Goal: Task Accomplishment & Management: Use online tool/utility

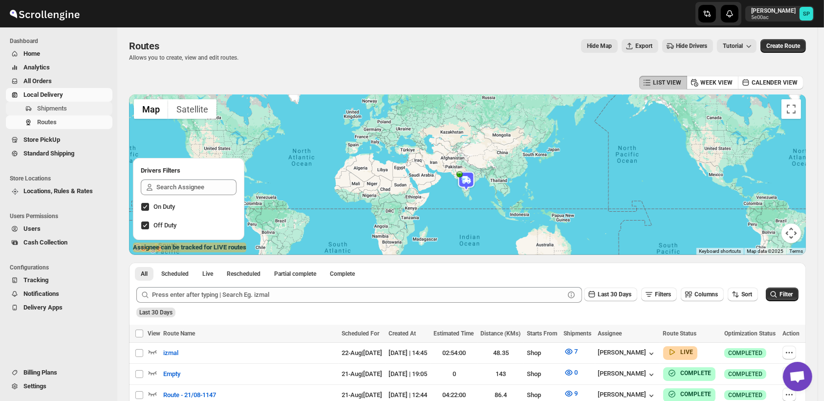
click at [53, 106] on span "Shipments" at bounding box center [52, 108] width 30 height 7
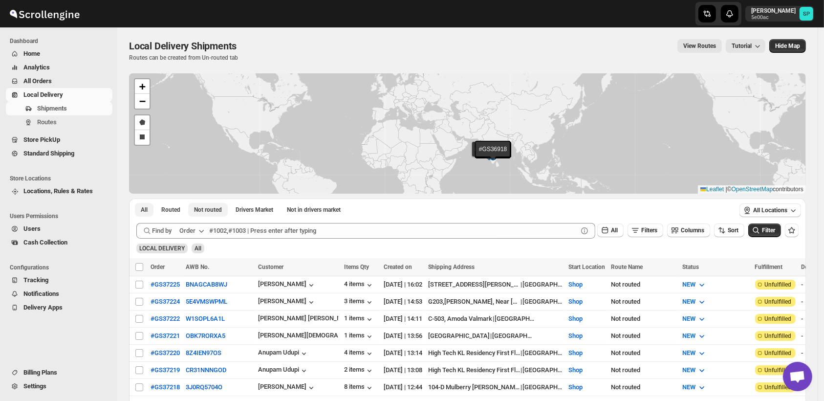
click at [203, 213] on span "Not routed" at bounding box center [208, 210] width 28 height 8
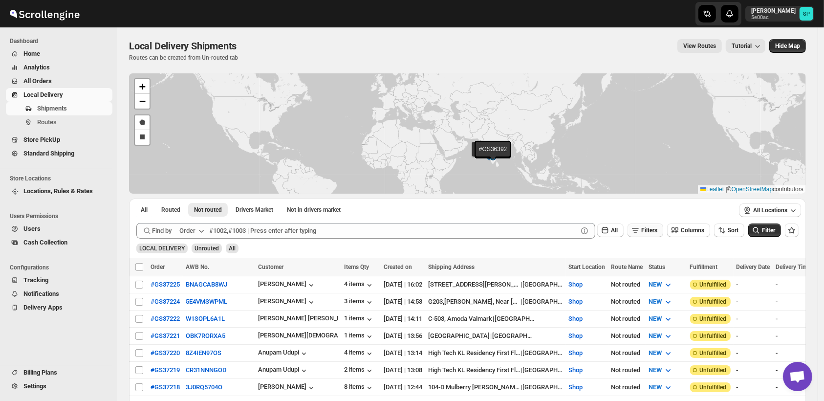
click at [653, 229] on span "Filters" at bounding box center [649, 230] width 16 height 7
click at [653, 264] on button "Add Filter" at bounding box center [650, 269] width 45 height 14
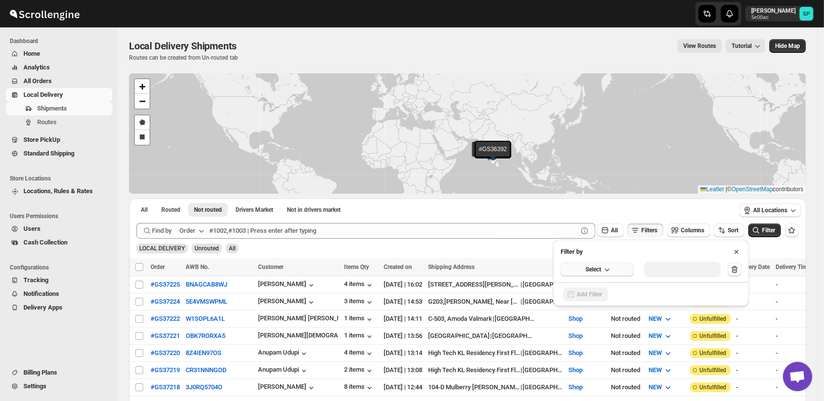
click at [602, 272] on icon "button" at bounding box center [607, 269] width 10 height 10
click at [604, 360] on div "Fulfillment Status" at bounding box center [590, 360] width 48 height 10
click at [682, 270] on div "Select value" at bounding box center [674, 268] width 49 height 8
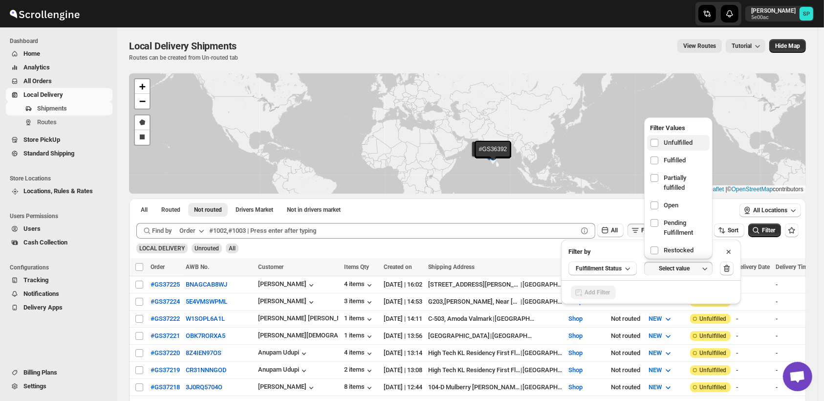
click at [674, 147] on span "Unfulfilled" at bounding box center [678, 143] width 29 height 10
click at [658, 147] on input "checkbox" at bounding box center [654, 143] width 8 height 8
checkbox input "true"
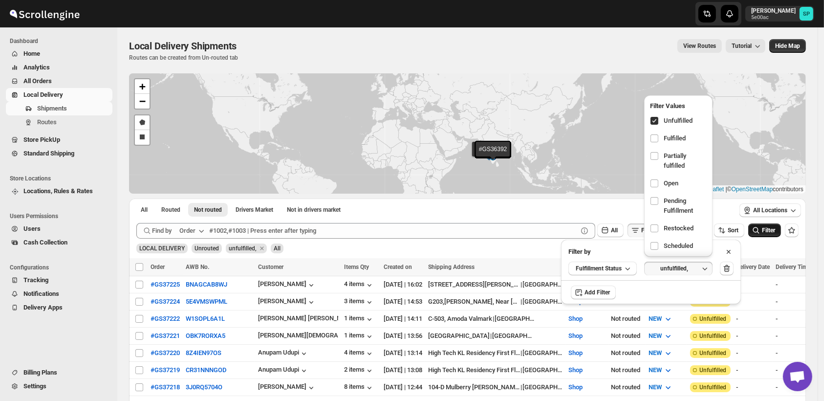
click at [769, 227] on span "Filter" at bounding box center [768, 230] width 13 height 7
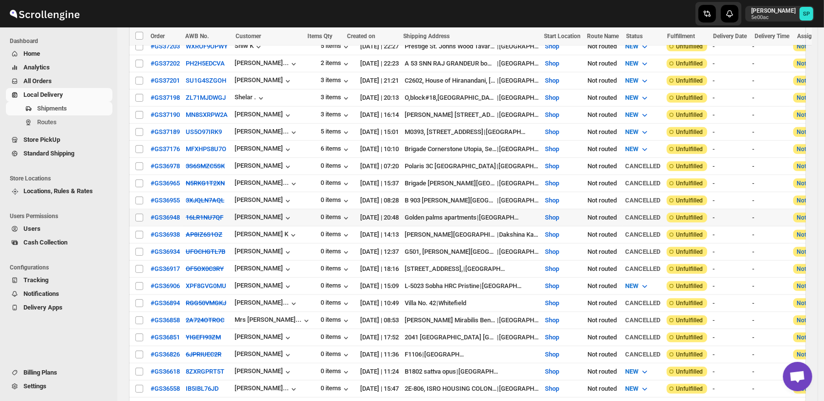
scroll to position [489, 0]
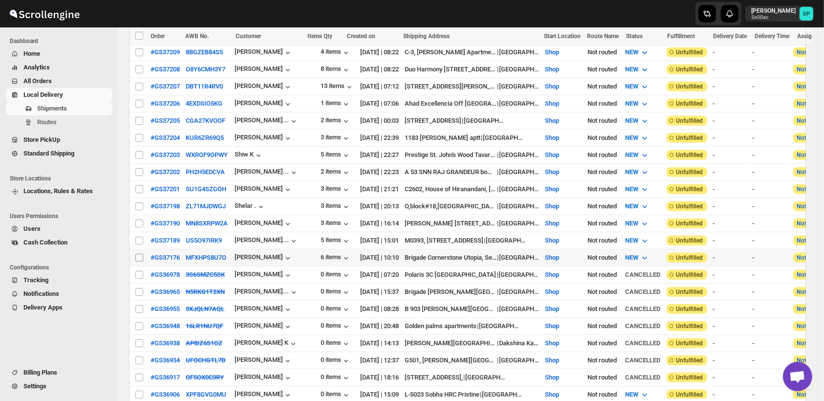
click at [135, 253] on span at bounding box center [139, 257] width 9 height 9
click at [135, 254] on input "Select shipment" at bounding box center [139, 258] width 8 height 8
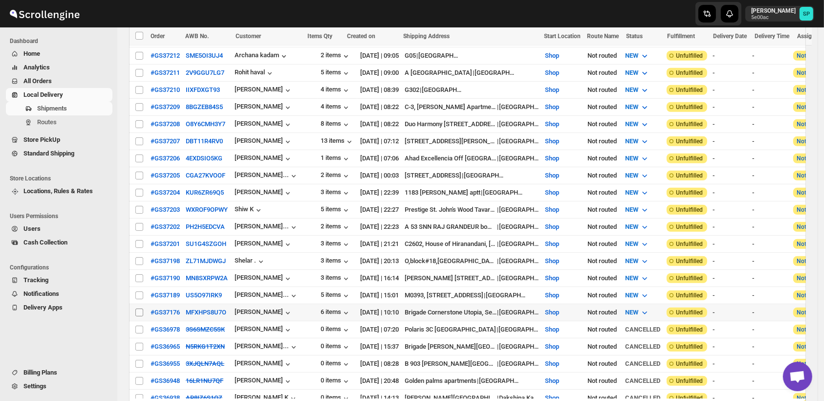
click at [138, 308] on input "Select shipment" at bounding box center [139, 312] width 8 height 8
checkbox input "true"
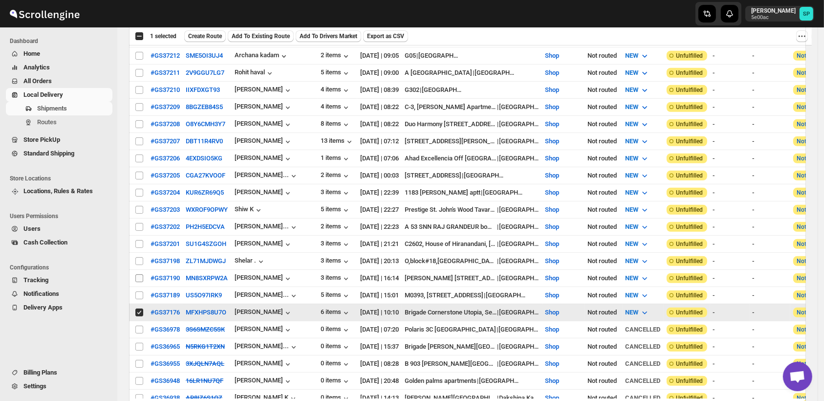
click at [141, 291] on input "Select shipment" at bounding box center [139, 295] width 8 height 8
checkbox input "true"
click at [141, 274] on input "Select shipment" at bounding box center [139, 278] width 8 height 8
checkbox input "true"
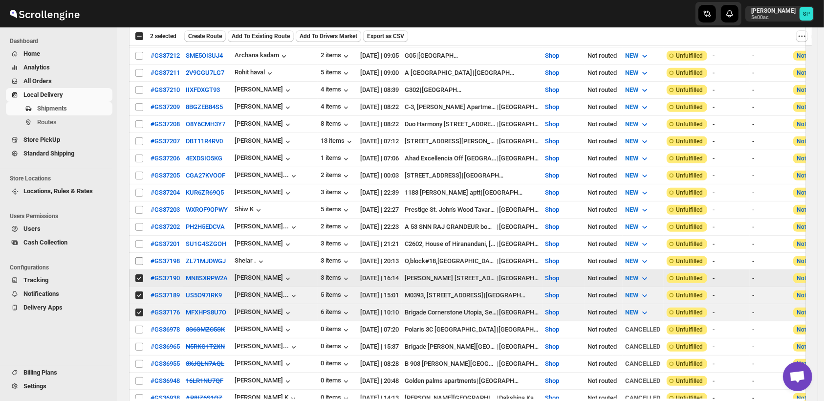
click at [135, 257] on input "Select shipment" at bounding box center [139, 261] width 8 height 8
checkbox input "true"
click at [136, 240] on input "Select shipment" at bounding box center [139, 244] width 8 height 8
checkbox input "true"
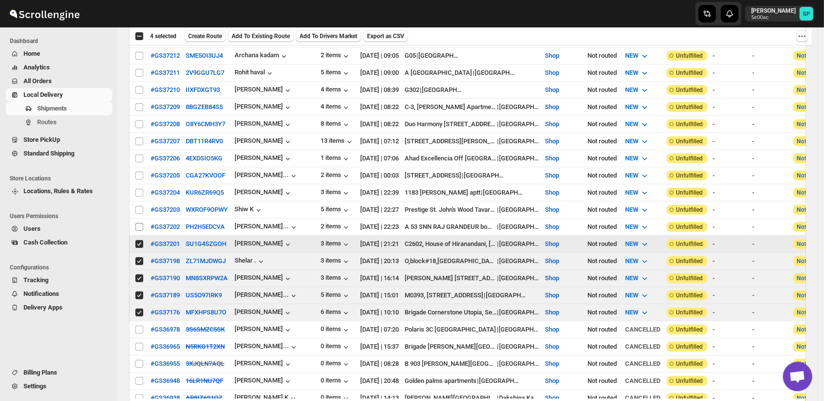
click at [139, 223] on input "Select shipment" at bounding box center [139, 227] width 8 height 8
checkbox input "true"
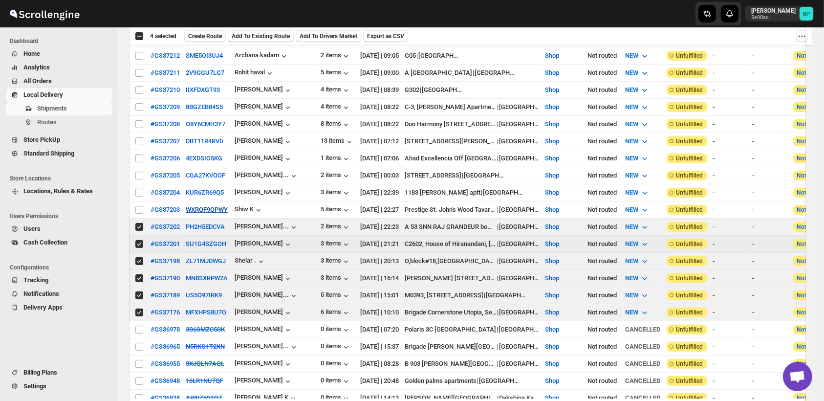
click at [139, 206] on input "Select shipment" at bounding box center [139, 210] width 8 height 8
checkbox input "true"
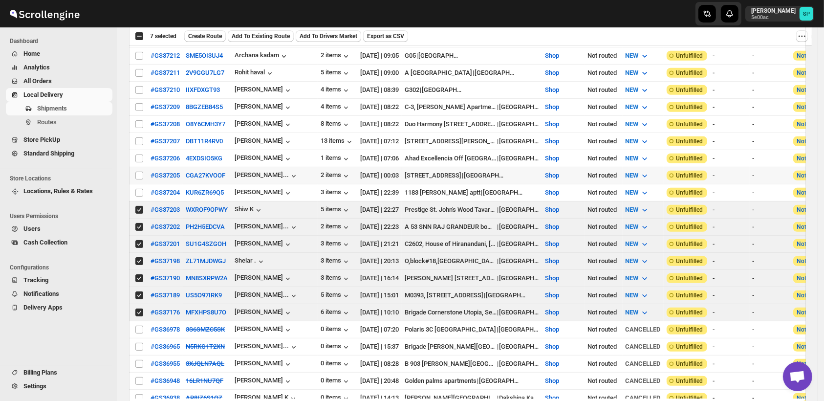
scroll to position [380, 0]
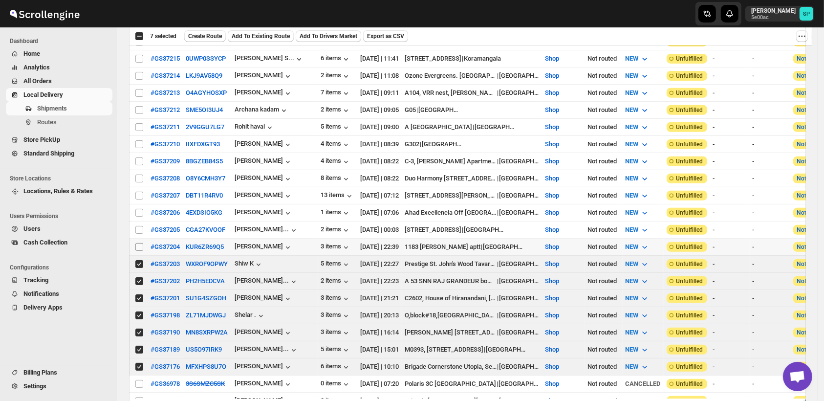
click at [141, 243] on input "Select shipment" at bounding box center [139, 247] width 8 height 8
checkbox input "true"
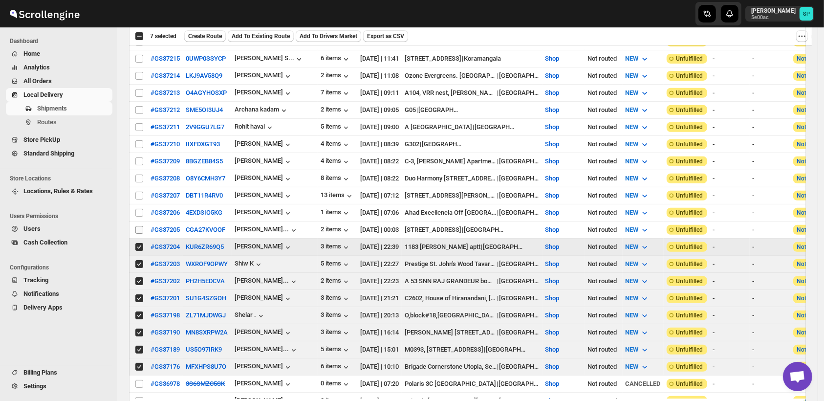
click at [140, 225] on span at bounding box center [139, 229] width 9 height 9
click at [140, 226] on input "Select shipment" at bounding box center [139, 230] width 8 height 8
checkbox input "false"
click at [140, 209] on input "Select shipment" at bounding box center [139, 213] width 8 height 8
checkbox input "true"
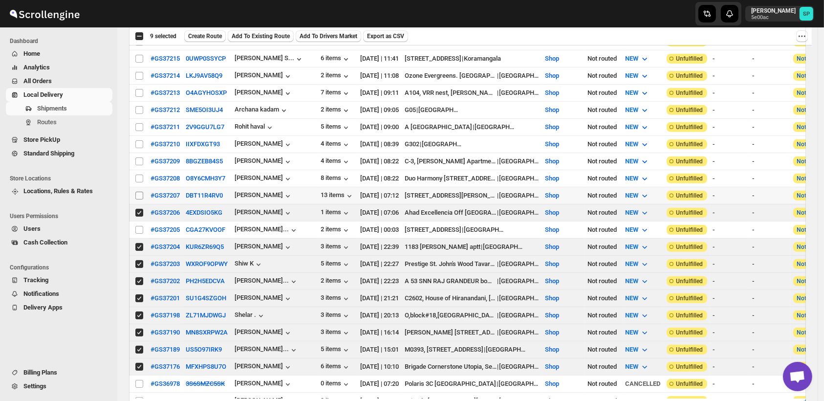
click at [140, 192] on input "Select shipment" at bounding box center [139, 196] width 8 height 8
checkbox input "true"
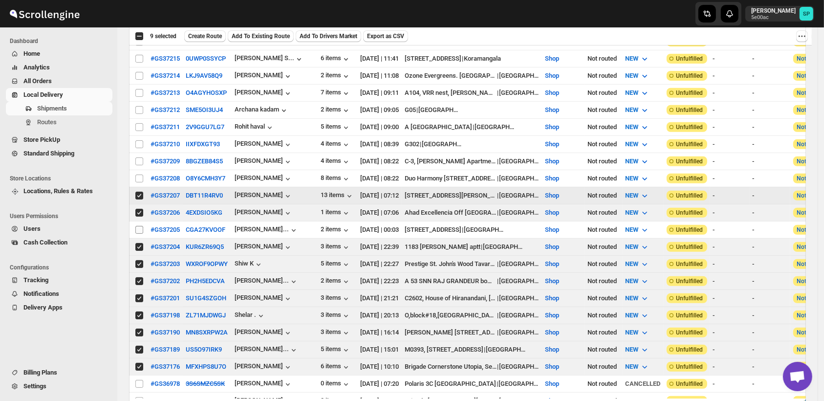
click at [141, 226] on input "Select shipment" at bounding box center [139, 230] width 8 height 8
checkbox input "true"
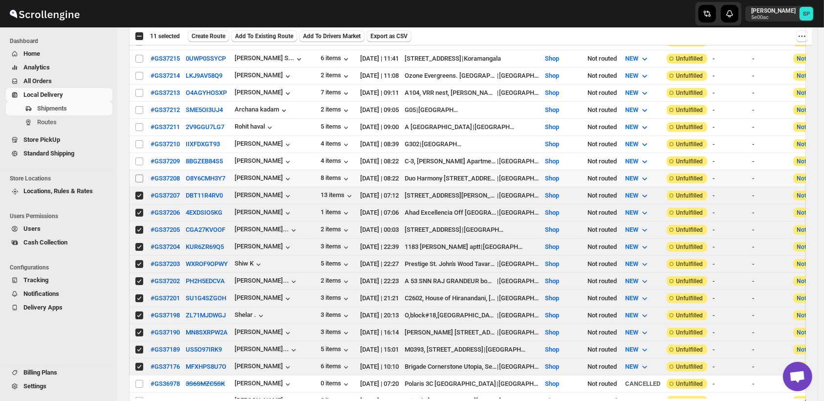
click at [138, 174] on input "Select shipment" at bounding box center [139, 178] width 8 height 8
checkbox input "true"
click at [141, 157] on input "Select shipment" at bounding box center [139, 161] width 8 height 8
checkbox input "true"
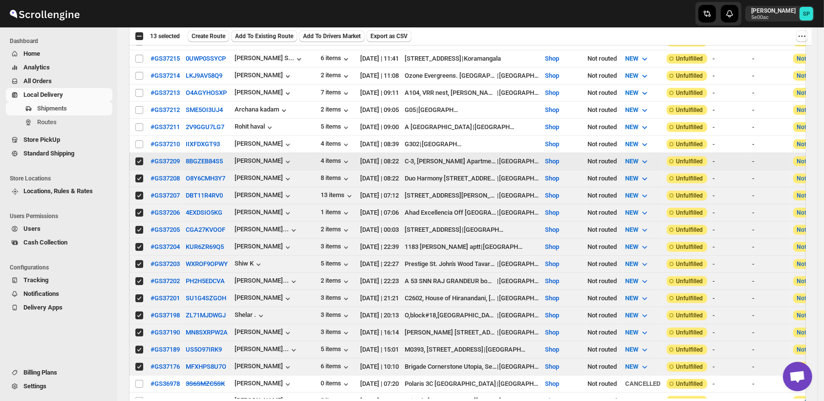
click at [141, 140] on input "Select shipment" at bounding box center [139, 144] width 8 height 8
checkbox input "true"
click at [138, 123] on input "Select shipment" at bounding box center [139, 127] width 8 height 8
checkbox input "true"
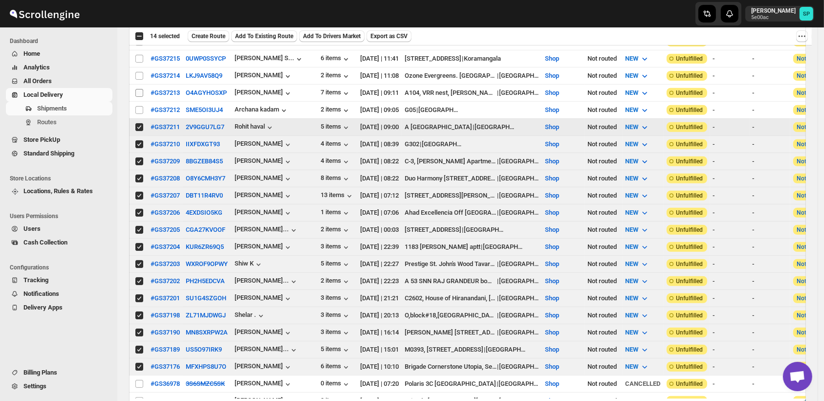
click at [138, 106] on input "Select shipment" at bounding box center [139, 110] width 8 height 8
checkbox input "true"
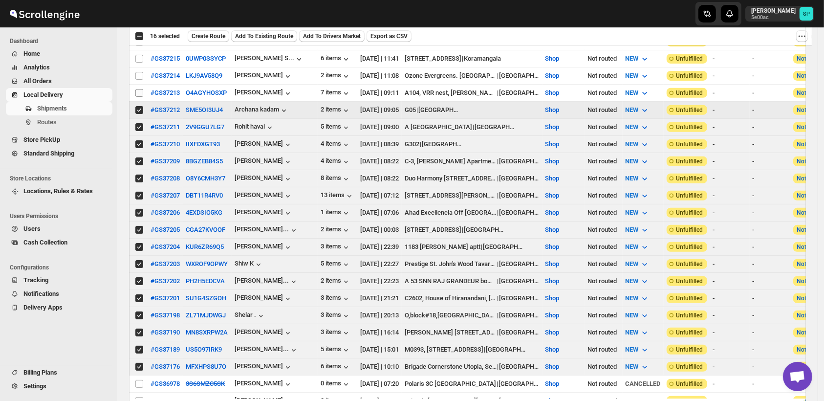
click at [138, 89] on input "Select shipment" at bounding box center [139, 93] width 8 height 8
checkbox input "true"
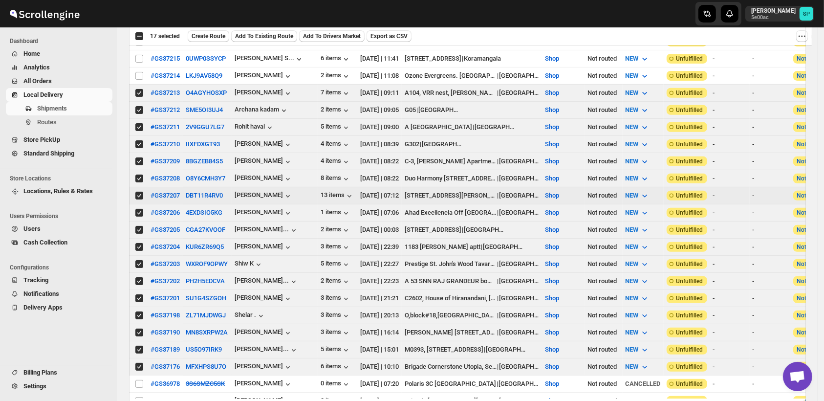
scroll to position [108, 0]
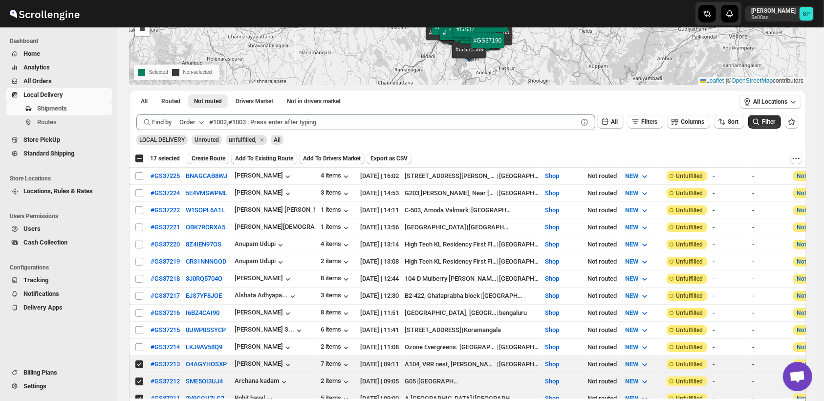
click at [203, 159] on span "Create Route" at bounding box center [209, 158] width 34 height 8
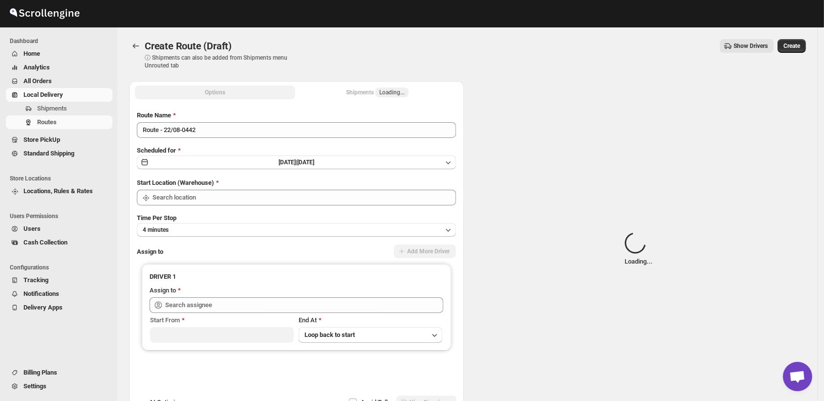
type input "Shop"
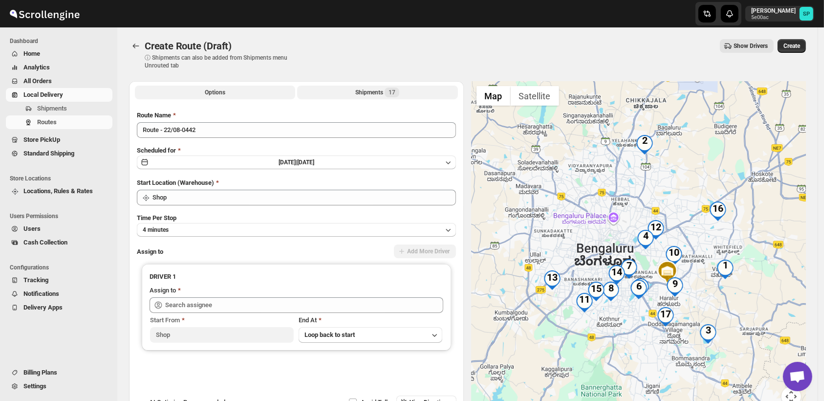
click at [365, 90] on div "Shipments 17" at bounding box center [377, 92] width 44 height 10
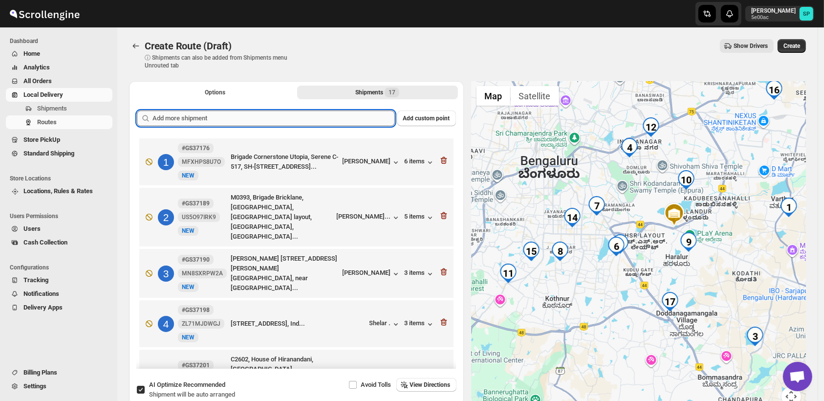
click at [246, 115] on input "text" at bounding box center [273, 118] width 242 height 16
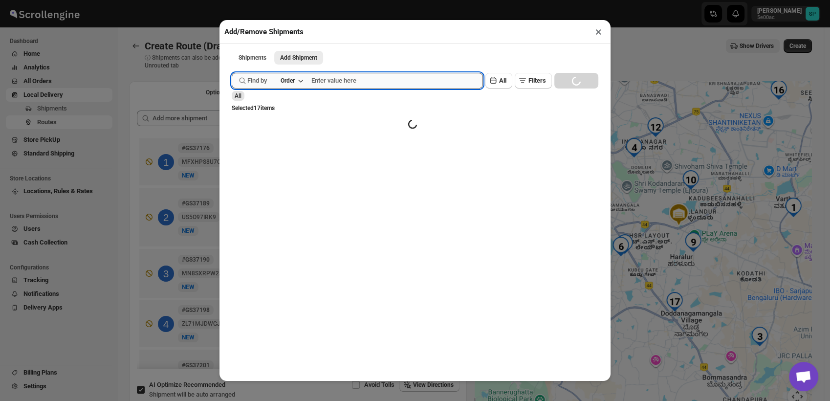
click at [366, 84] on input "text" at bounding box center [397, 81] width 172 height 16
paste input "GS37165"
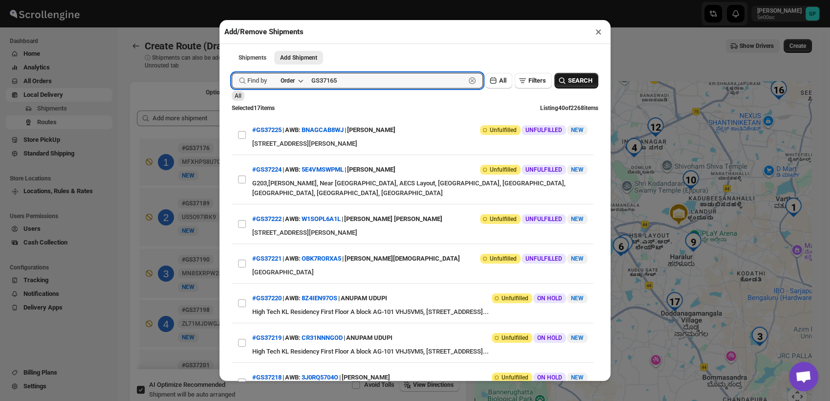
type input "GS37165"
click at [578, 80] on span "SEARCH" at bounding box center [580, 81] width 24 height 10
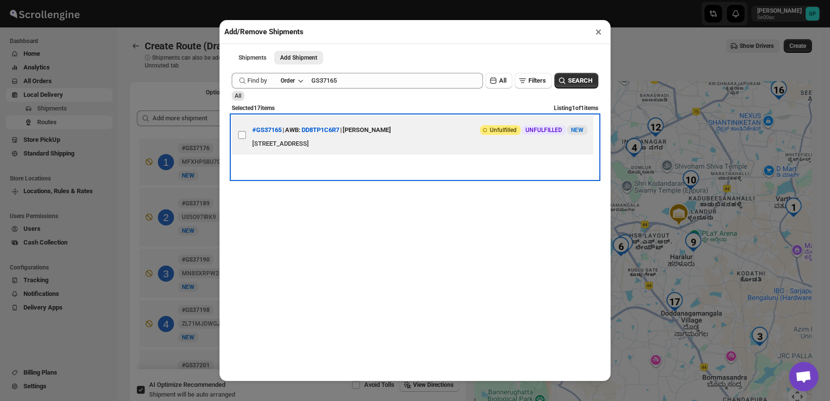
click at [246, 138] on label "View details for 68a5df2bfc41024ff29cd91d" at bounding box center [242, 134] width 21 height 39
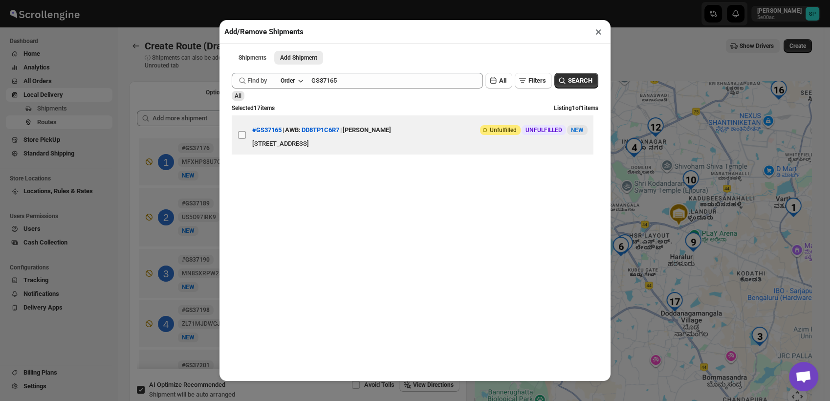
click at [246, 138] on input "View details for 68a5df2bfc41024ff29cd91d" at bounding box center [242, 135] width 8 height 8
checkbox input "true"
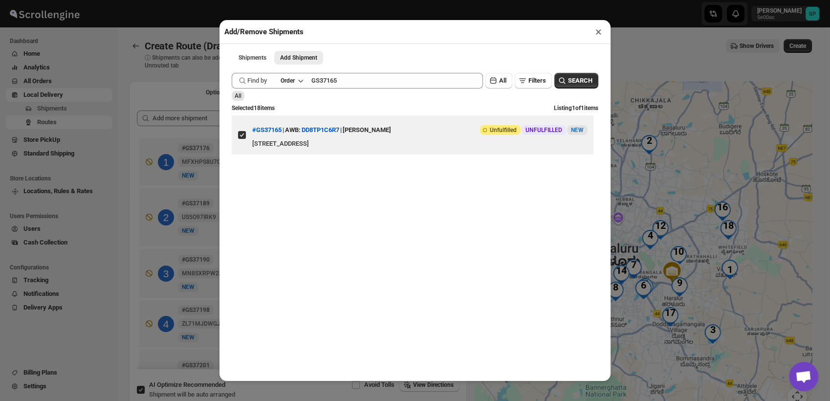
click at [596, 33] on button "×" at bounding box center [598, 32] width 14 height 14
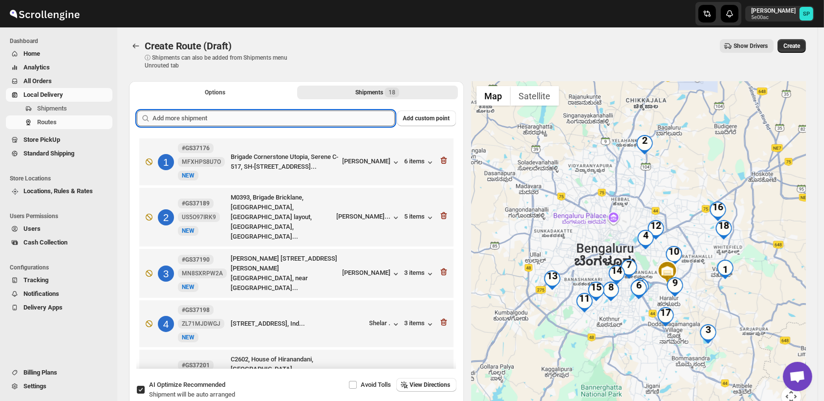
click at [304, 119] on input "text" at bounding box center [273, 118] width 242 height 16
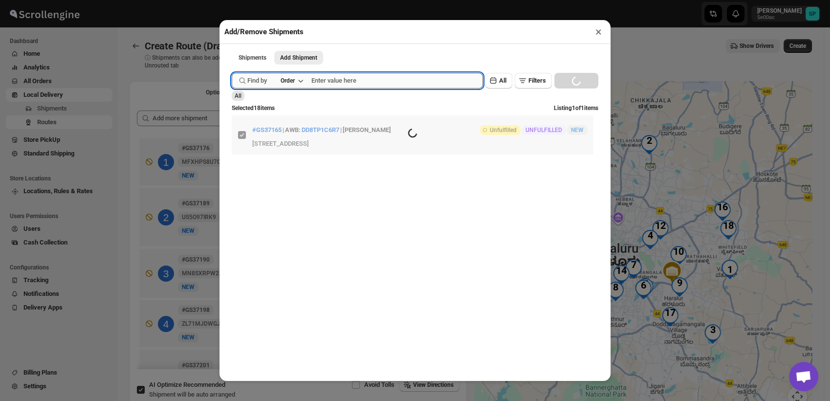
click at [362, 82] on input "text" at bounding box center [397, 81] width 172 height 16
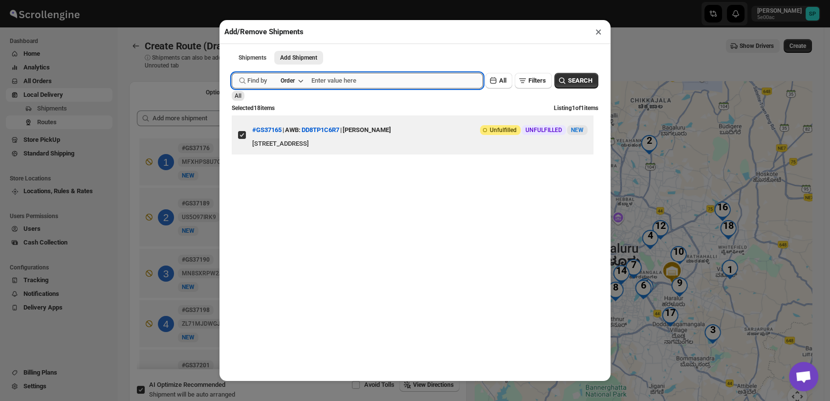
paste input "GS37176"
click at [571, 80] on span "SEARCH" at bounding box center [580, 81] width 24 height 10
click at [353, 83] on input "GS37176" at bounding box center [388, 81] width 154 height 16
paste input "89"
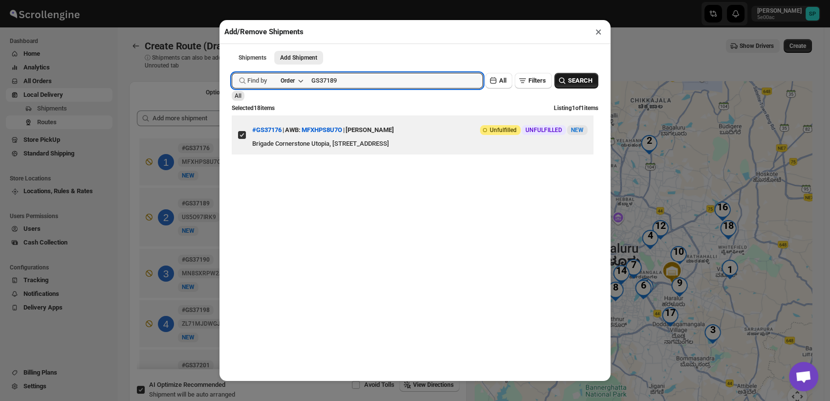
click at [581, 82] on span "SEARCH" at bounding box center [580, 81] width 24 height 10
click at [337, 82] on input "GS37189" at bounding box center [388, 81] width 154 height 16
paste input "s37205"
click at [554, 77] on button "SEARCH" at bounding box center [576, 81] width 44 height 16
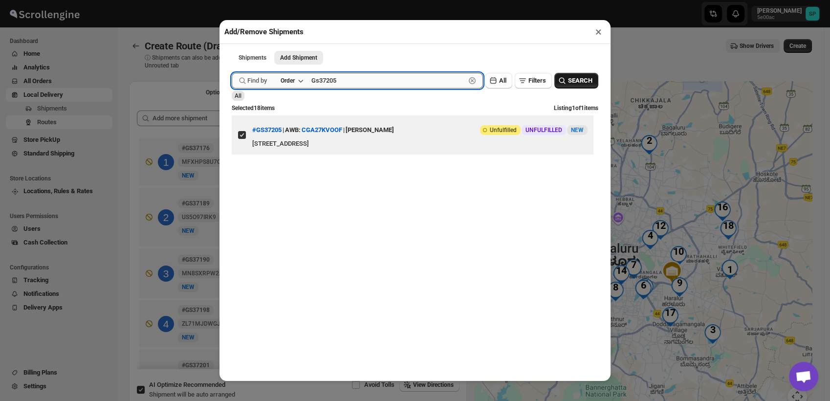
click at [335, 87] on input "Gs37205" at bounding box center [388, 81] width 154 height 16
paste input "198"
click at [575, 84] on span "SEARCH" at bounding box center [580, 81] width 24 height 10
click at [338, 86] on input "Gs37198" at bounding box center [388, 81] width 154 height 16
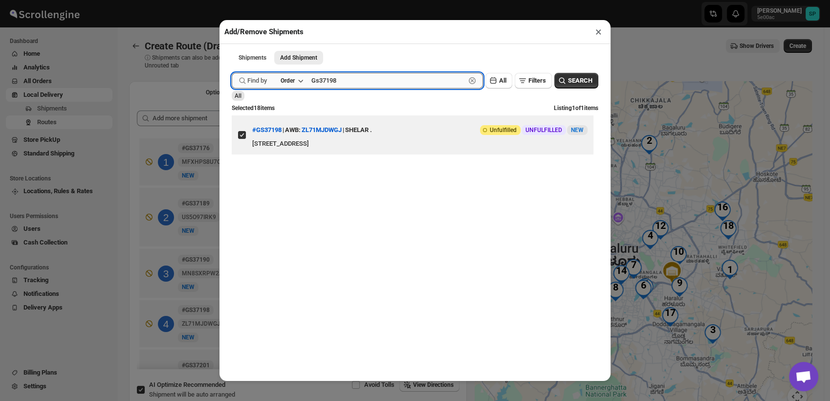
click at [338, 86] on input "Gs37198" at bounding box center [388, 81] width 154 height 16
paste input "209"
click at [580, 86] on span "SEARCH" at bounding box center [580, 81] width 24 height 10
click at [342, 84] on input "Gs37209" at bounding box center [388, 81] width 154 height 16
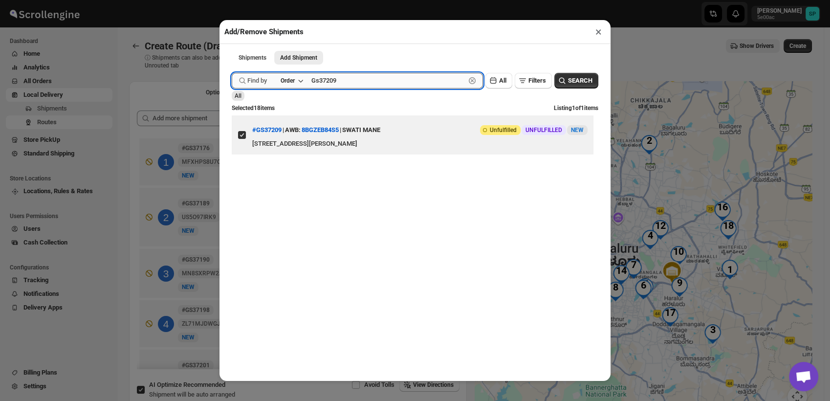
paste input "4"
click at [579, 76] on button "SEARCH" at bounding box center [576, 81] width 44 height 16
click at [329, 84] on input "Gs37204" at bounding box center [388, 81] width 154 height 16
paste input "8"
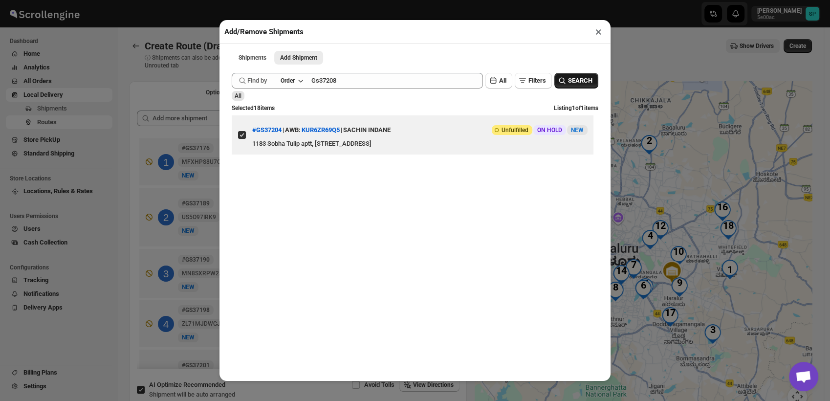
click at [575, 81] on span "SEARCH" at bounding box center [580, 81] width 24 height 10
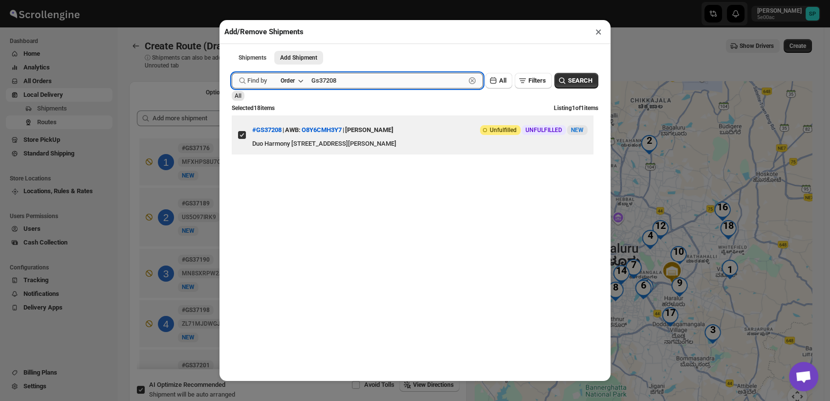
click at [332, 87] on input "Gs37208" at bounding box center [388, 81] width 154 height 16
drag, startPoint x: 332, startPoint y: 87, endPoint x: 363, endPoint y: 88, distance: 30.3
click at [335, 87] on input "Gs37208" at bounding box center [388, 81] width 154 height 16
paste input "3"
click at [574, 80] on span "SEARCH" at bounding box center [580, 81] width 24 height 10
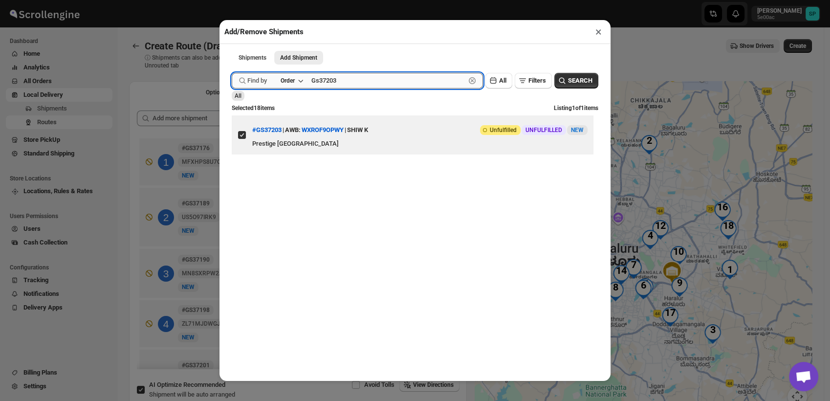
click at [337, 86] on input "Gs37203" at bounding box center [388, 81] width 154 height 16
paste input "2"
click at [568, 83] on span "SEARCH" at bounding box center [580, 81] width 24 height 10
click at [331, 81] on input "Gs37202" at bounding box center [388, 81] width 154 height 16
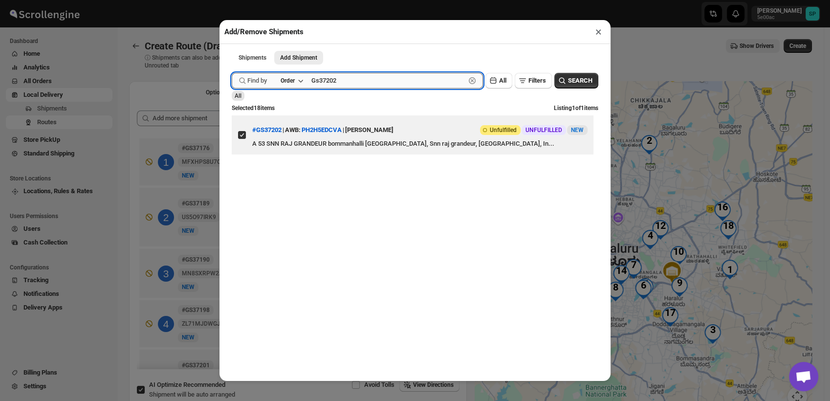
click at [331, 81] on input "Gs37202" at bounding box center [388, 81] width 154 height 16
paste input "13"
click at [568, 79] on span "SEARCH" at bounding box center [580, 81] width 24 height 10
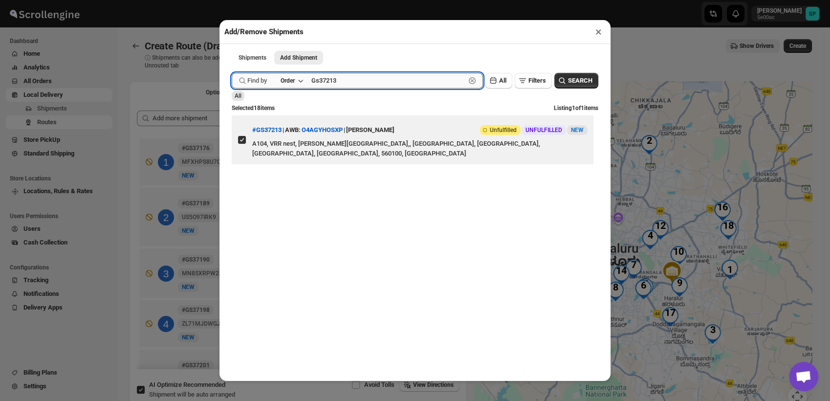
click at [329, 82] on input "Gs37213" at bounding box center [388, 81] width 154 height 16
paste input "07"
click at [576, 81] on span "SEARCH" at bounding box center [580, 81] width 24 height 10
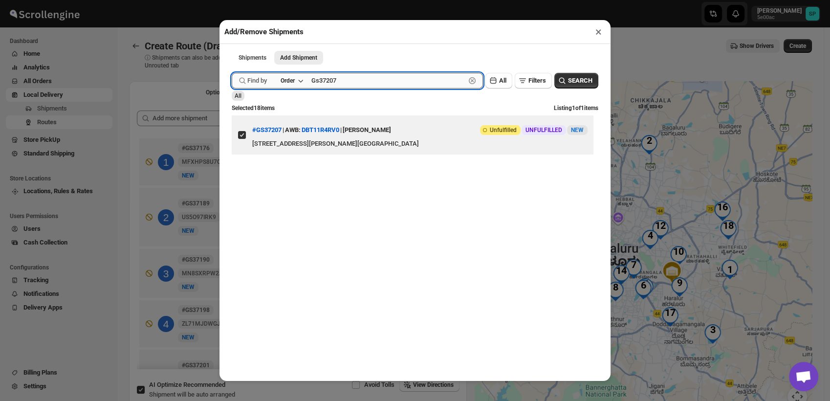
click at [324, 77] on input "Gs37207" at bounding box center [388, 81] width 154 height 16
paste input "12"
click at [578, 85] on span "SEARCH" at bounding box center [580, 81] width 24 height 10
click at [344, 79] on input "Gs37212" at bounding box center [388, 81] width 154 height 16
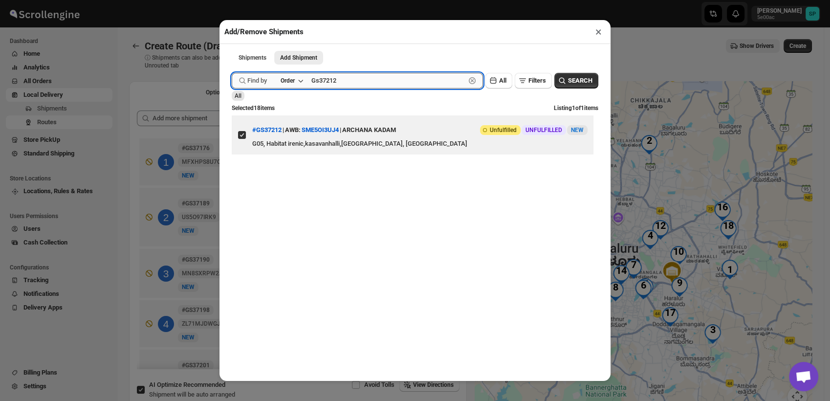
click at [344, 80] on input "Gs37212" at bounding box center [388, 81] width 154 height 16
paste input "1"
click at [575, 76] on button "SEARCH" at bounding box center [576, 81] width 44 height 16
click at [330, 87] on input "Gs37211" at bounding box center [388, 81] width 154 height 16
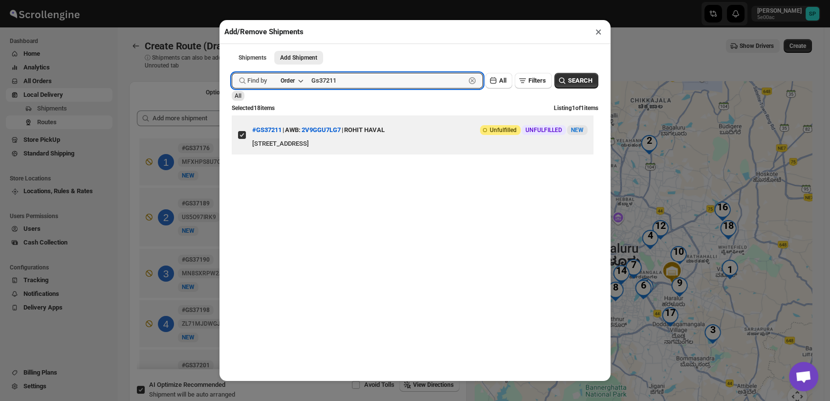
paste input "0"
click at [573, 83] on span "SEARCH" at bounding box center [580, 81] width 24 height 10
click at [333, 79] on input "Gs37210" at bounding box center [388, 81] width 154 height 16
paste input "06"
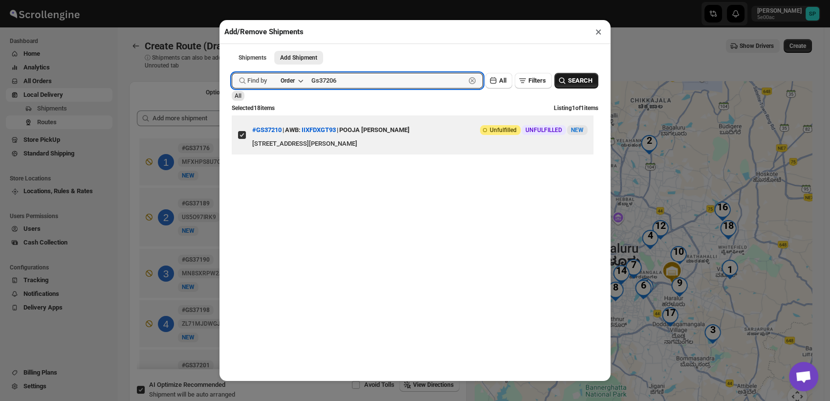
type input "Gs37206"
click at [555, 88] on button "SEARCH" at bounding box center [576, 81] width 44 height 16
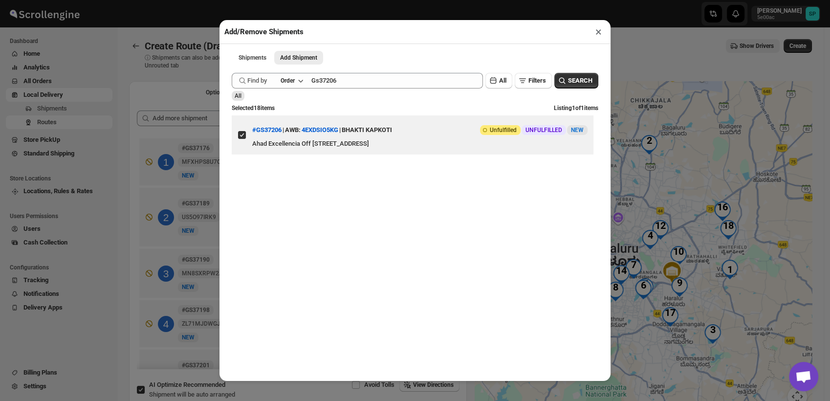
click at [597, 31] on button "×" at bounding box center [598, 32] width 14 height 14
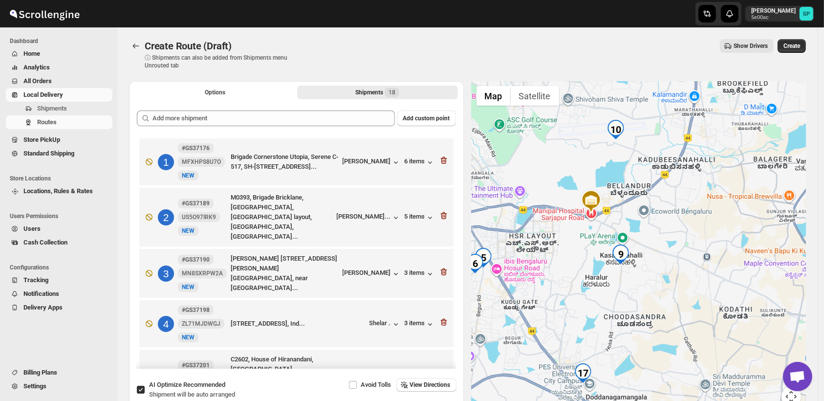
drag, startPoint x: 645, startPoint y: 311, endPoint x: 699, endPoint y: 292, distance: 57.8
click at [699, 292] on div at bounding box center [639, 249] width 335 height 337
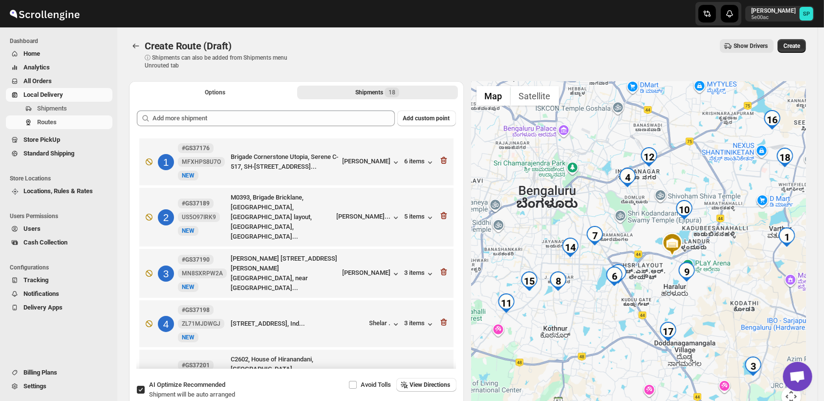
drag, startPoint x: 649, startPoint y: 205, endPoint x: 672, endPoint y: 214, distance: 24.6
click at [672, 214] on div at bounding box center [639, 249] width 335 height 337
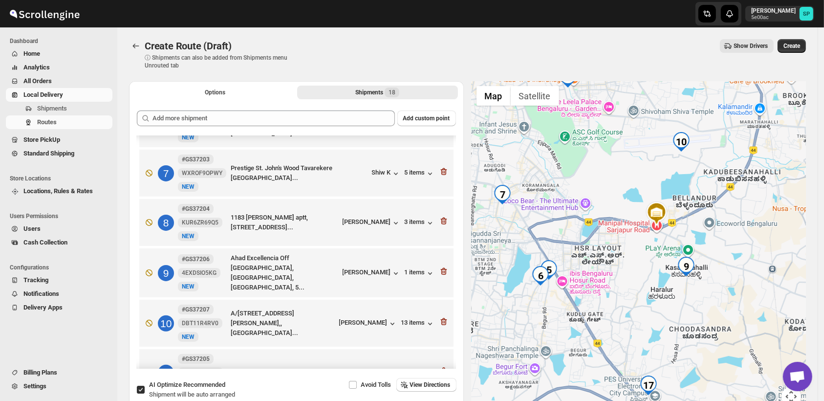
scroll to position [325, 0]
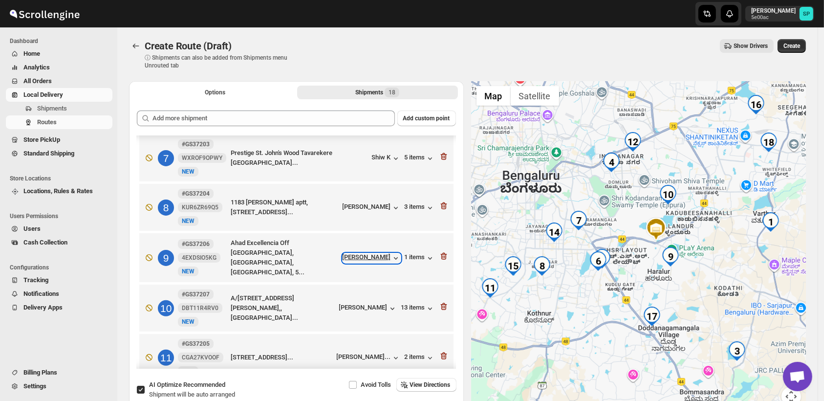
click at [377, 253] on div "[PERSON_NAME]" at bounding box center [372, 258] width 58 height 10
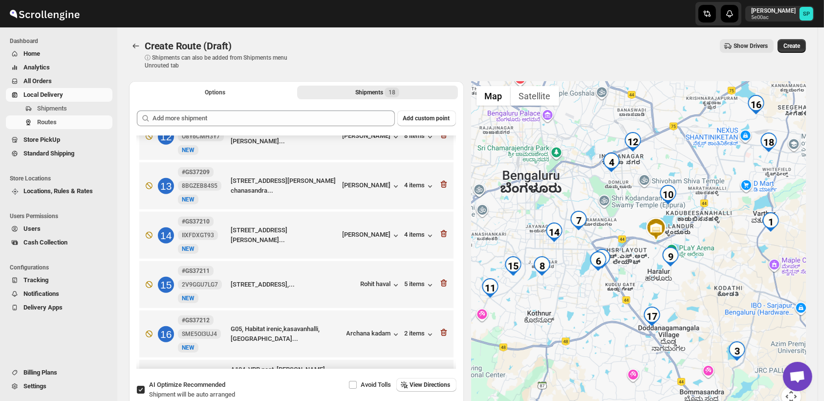
scroll to position [651, 0]
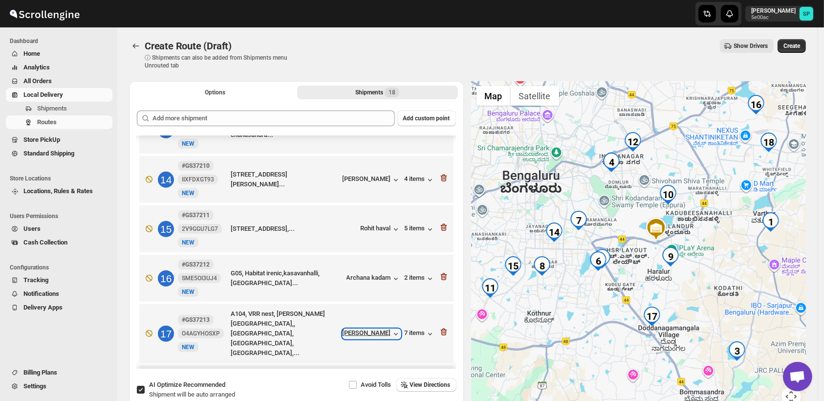
click at [379, 329] on div "[PERSON_NAME]" at bounding box center [372, 334] width 58 height 10
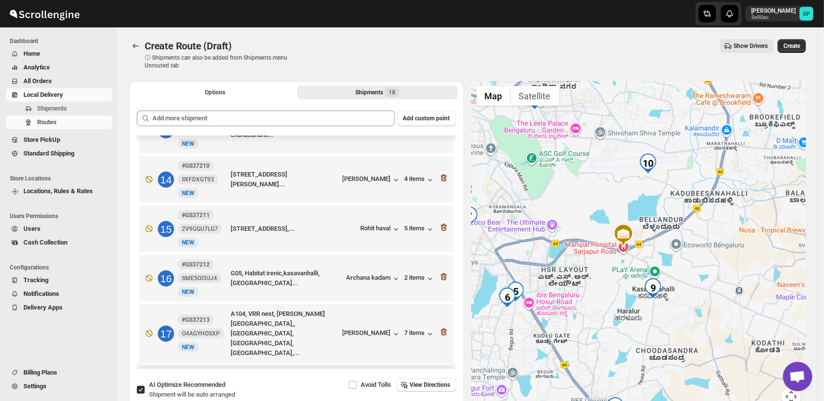
drag, startPoint x: 532, startPoint y: 311, endPoint x: 628, endPoint y: 283, distance: 100.5
click at [628, 283] on div at bounding box center [639, 249] width 335 height 337
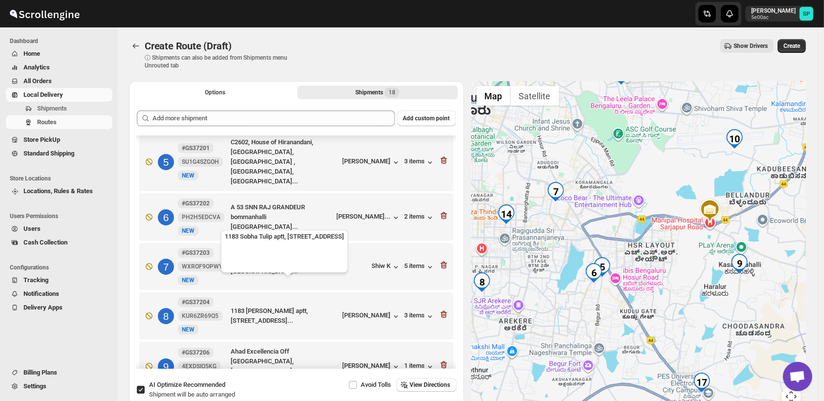
scroll to position [163, 0]
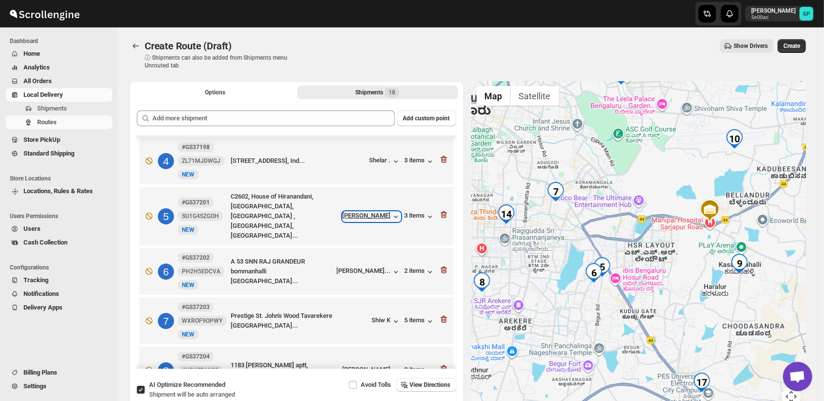
click at [352, 212] on div "[PERSON_NAME]" at bounding box center [372, 217] width 58 height 10
click at [366, 267] on div "[PERSON_NAME]..." at bounding box center [364, 270] width 54 height 7
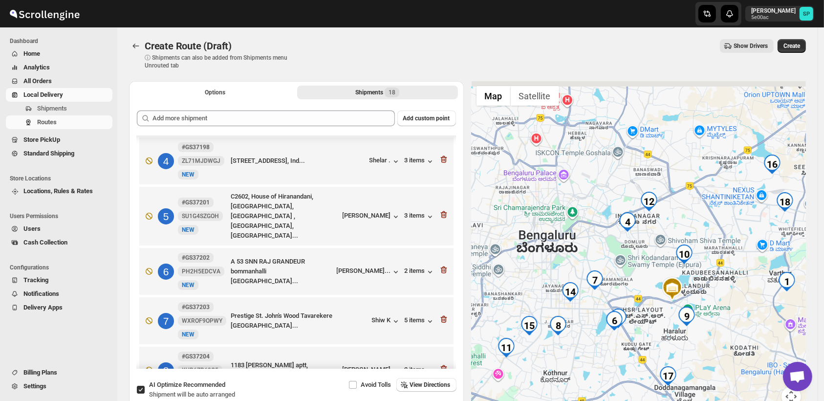
drag, startPoint x: 631, startPoint y: 244, endPoint x: 614, endPoint y: 283, distance: 42.7
click at [614, 283] on div at bounding box center [639, 249] width 335 height 337
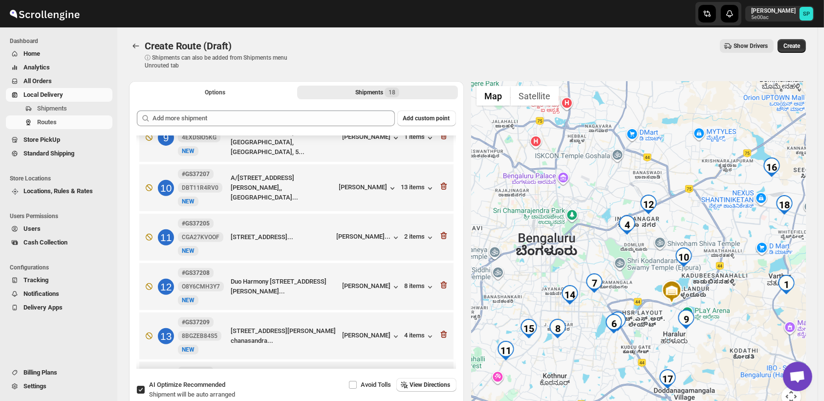
scroll to position [434, 0]
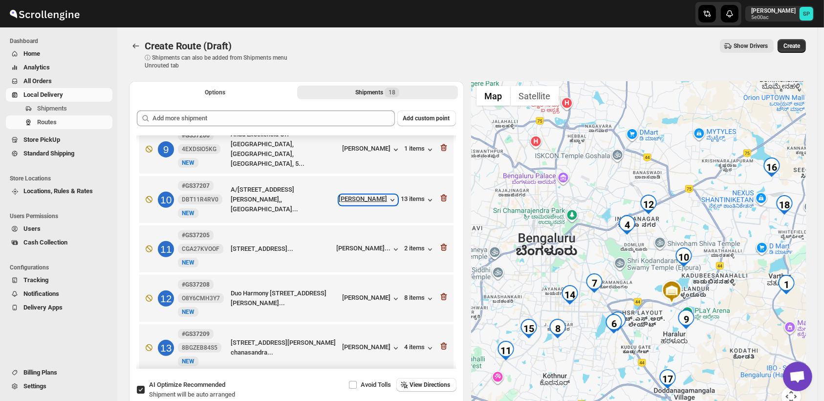
click at [365, 195] on div "[PERSON_NAME]" at bounding box center [368, 200] width 58 height 10
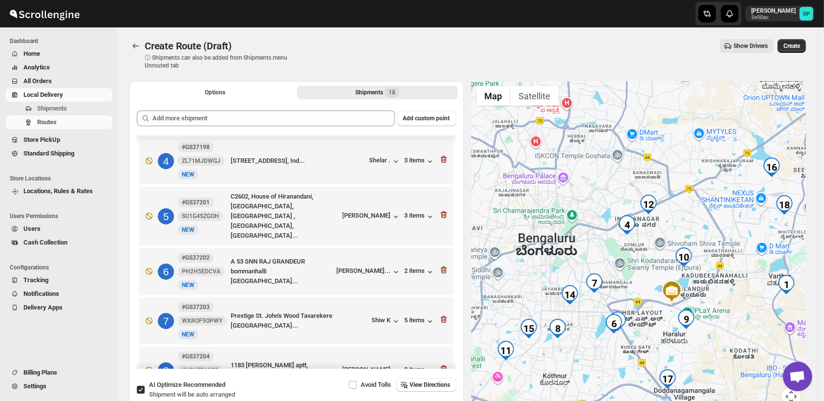
scroll to position [108, 0]
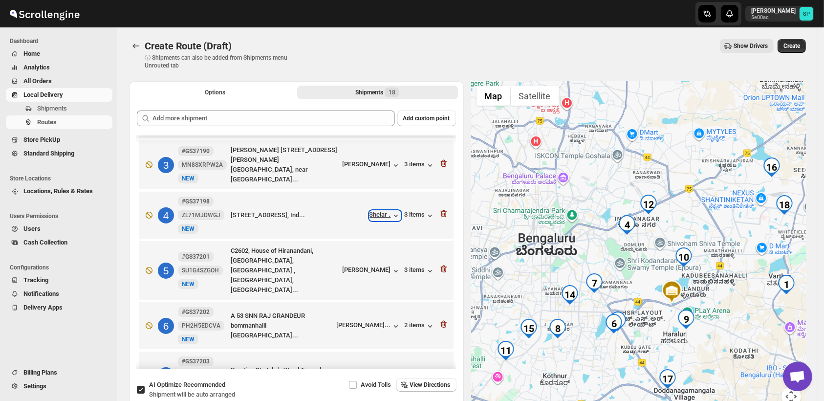
click at [376, 211] on div "Shelar ." at bounding box center [384, 216] width 31 height 10
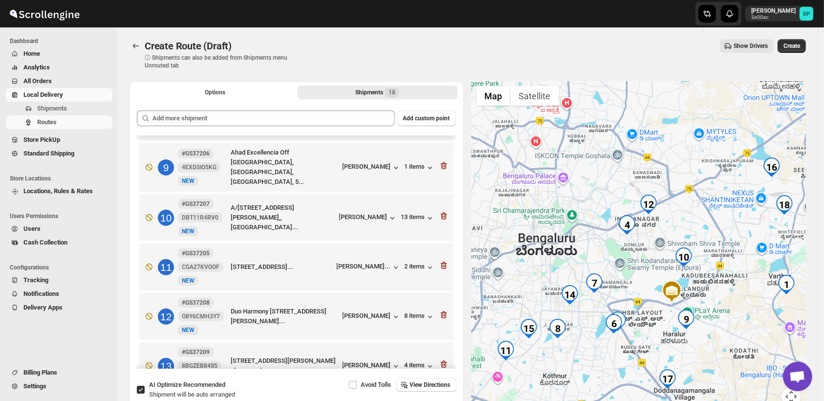
scroll to position [434, 0]
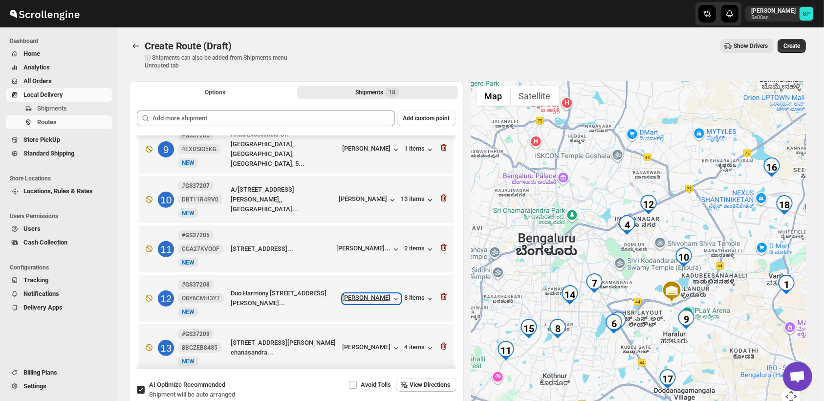
click at [383, 294] on div "[PERSON_NAME]" at bounding box center [372, 299] width 58 height 10
